Goal: Task Accomplishment & Management: Use online tool/utility

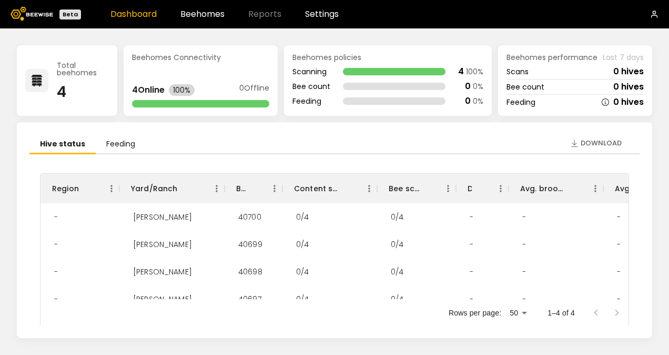
click at [196, 21] on header "Beta Dashboard Beehomes Reports Settings" at bounding box center [334, 14] width 669 height 28
click at [191, 13] on link "Beehomes" at bounding box center [202, 14] width 44 height 8
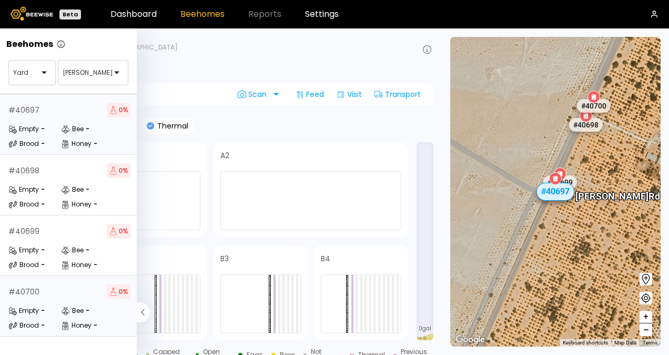
click at [24, 326] on div "Brood" at bounding box center [23, 325] width 31 height 11
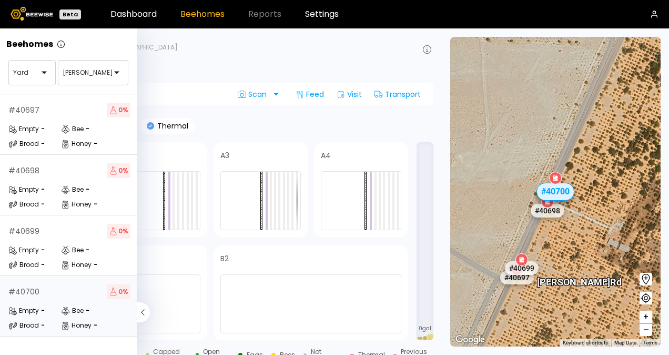
click at [24, 326] on div "Brood" at bounding box center [23, 325] width 31 height 11
drag, startPoint x: 24, startPoint y: 326, endPoint x: 41, endPoint y: 325, distance: 17.4
click at [41, 325] on div "-" at bounding box center [43, 325] width 4 height 6
click at [11, 323] on icon at bounding box center [12, 325] width 9 height 9
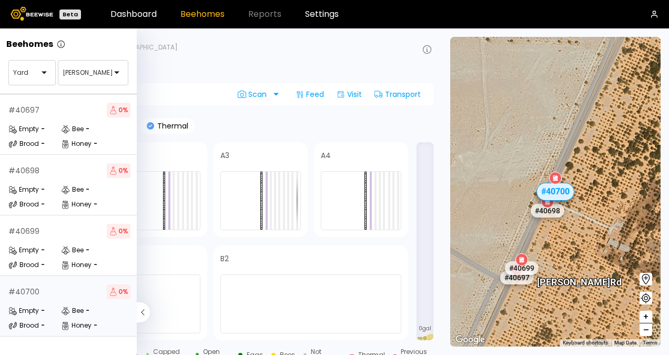
click at [66, 327] on icon at bounding box center [65, 325] width 8 height 9
click at [70, 309] on div "Bee" at bounding box center [72, 310] width 23 height 11
click at [67, 309] on icon at bounding box center [65, 310] width 9 height 9
drag, startPoint x: 67, startPoint y: 309, endPoint x: 62, endPoint y: 311, distance: 5.7
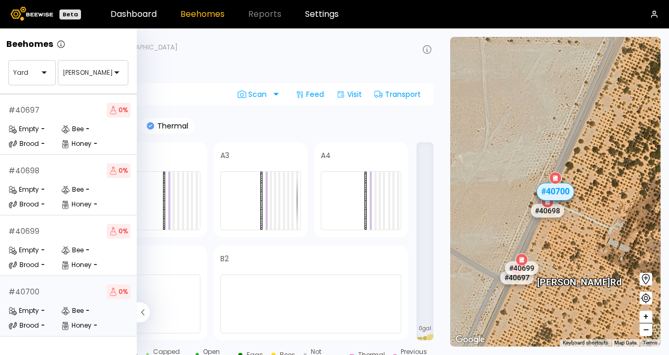
click at [62, 311] on icon at bounding box center [64, 311] width 4 height 4
click at [78, 310] on div "Bee" at bounding box center [72, 310] width 23 height 11
drag, startPoint x: 78, startPoint y: 310, endPoint x: 32, endPoint y: 326, distance: 48.9
click at [32, 326] on div "Brood" at bounding box center [23, 325] width 31 height 11
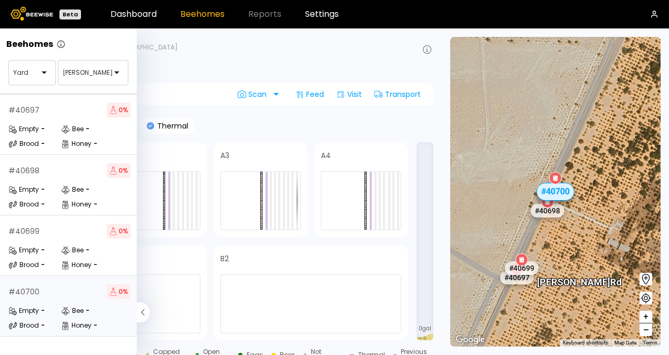
click at [41, 324] on div "-" at bounding box center [43, 325] width 4 height 6
click at [14, 323] on icon at bounding box center [12, 325] width 9 height 9
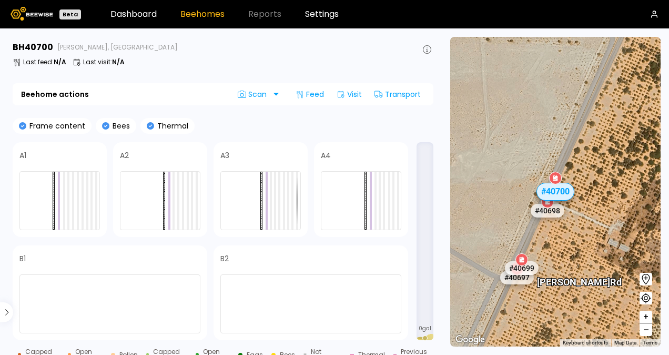
drag, startPoint x: 14, startPoint y: 323, endPoint x: 558, endPoint y: 97, distance: 589.0
click at [558, 97] on div "[PERSON_NAME] # 40697 # 40698 # 40699 # 40700" at bounding box center [555, 191] width 210 height 309
click at [277, 96] on div "Scan" at bounding box center [253, 94] width 49 height 17
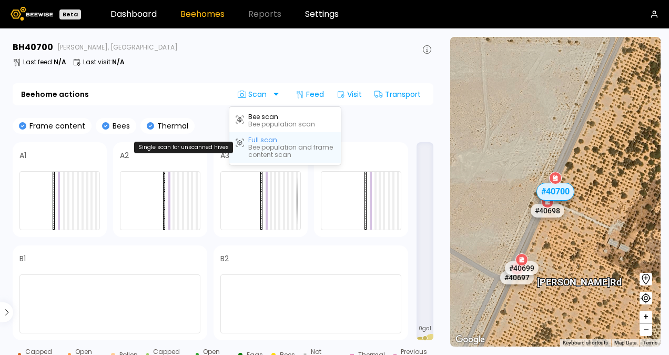
click at [264, 141] on div "Full scan" at bounding box center [262, 139] width 29 height 7
